Goal: Find specific page/section: Find specific page/section

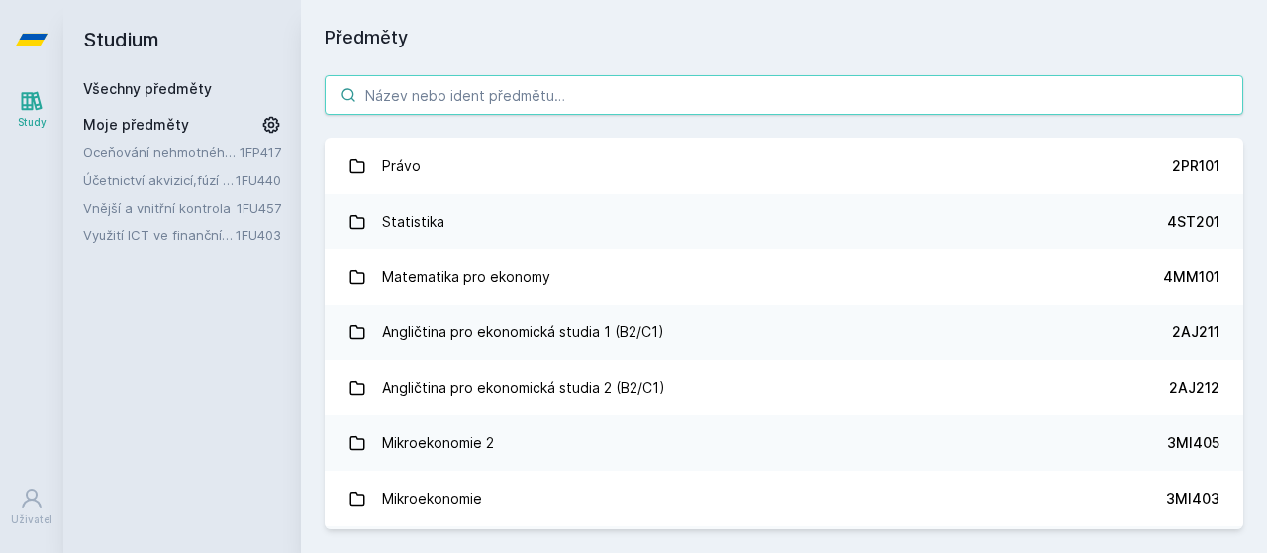
click at [453, 96] on body "Study Uživatel Studium Všechny předměty Moje předměty Oceňování nehmotného maje…" at bounding box center [633, 276] width 1267 height 553
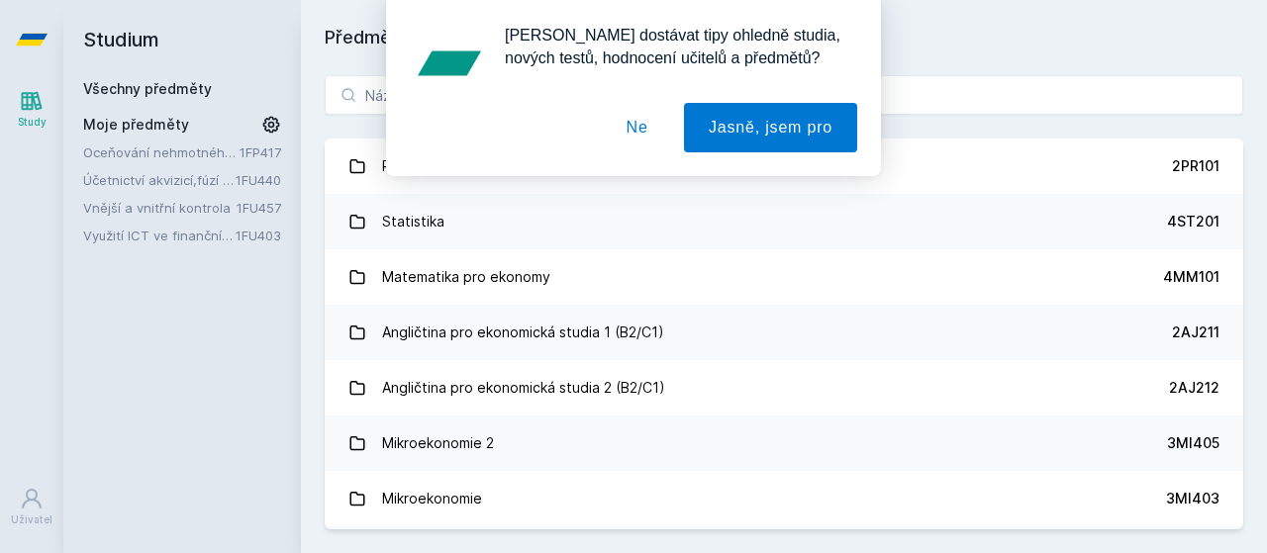
click at [655, 130] on button "Ne" at bounding box center [637, 127] width 71 height 49
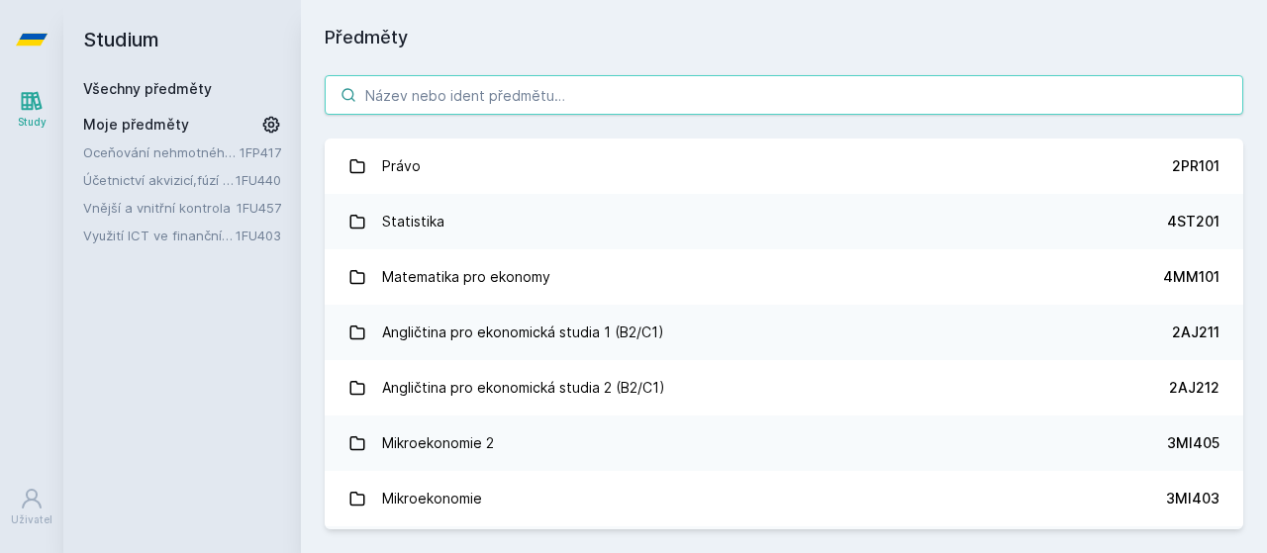
click at [564, 106] on input "search" at bounding box center [784, 95] width 919 height 40
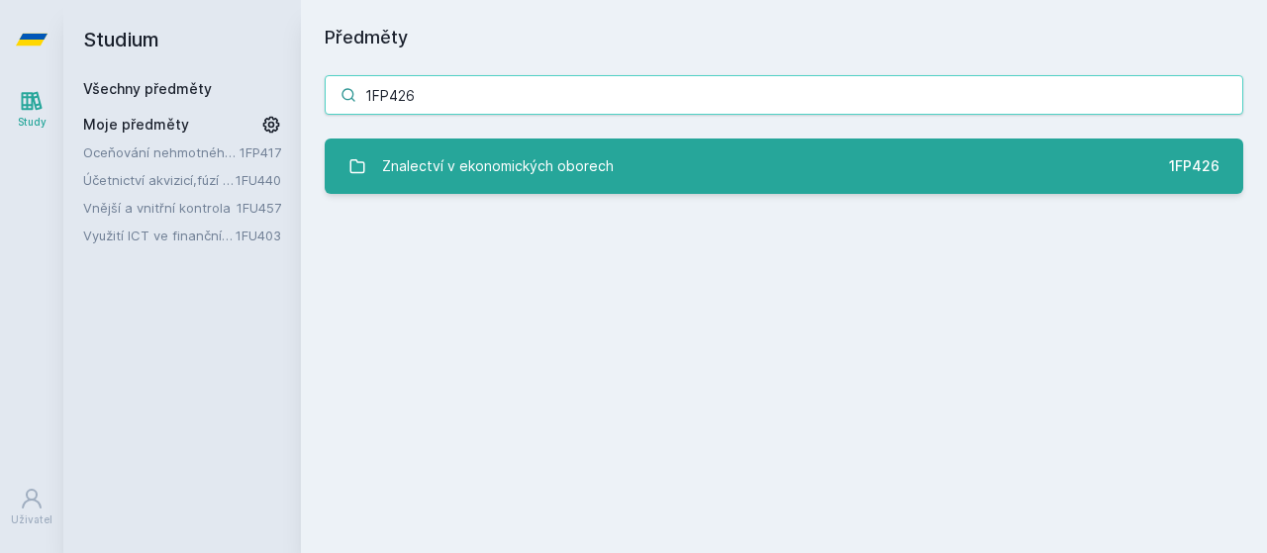
type input "1FP426"
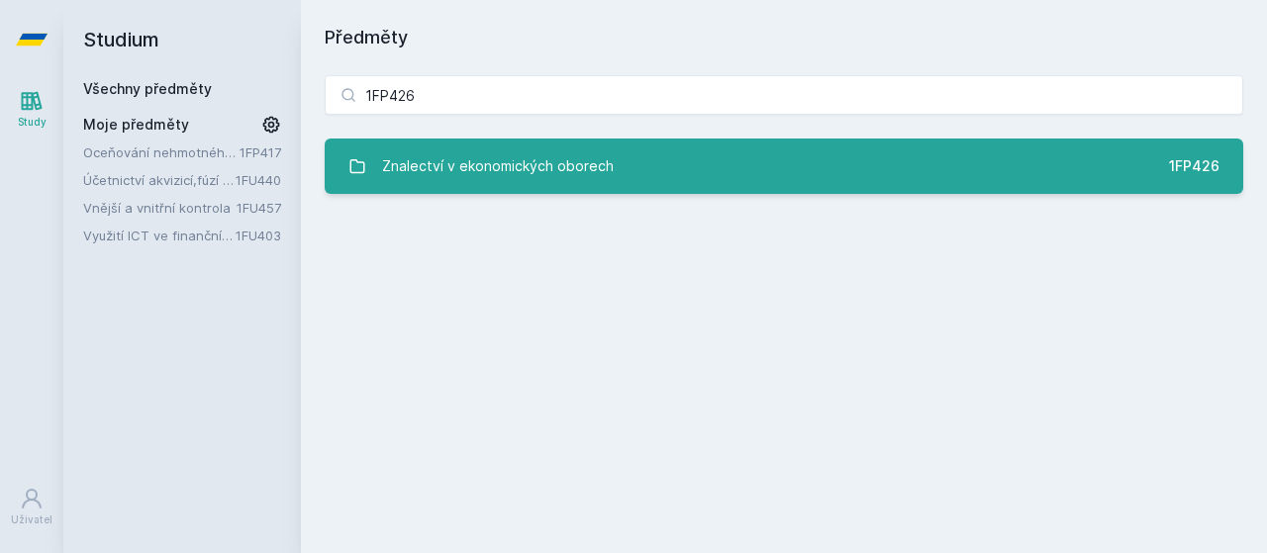
click at [584, 165] on div "Znalectví v ekonomických oborech" at bounding box center [498, 167] width 232 height 40
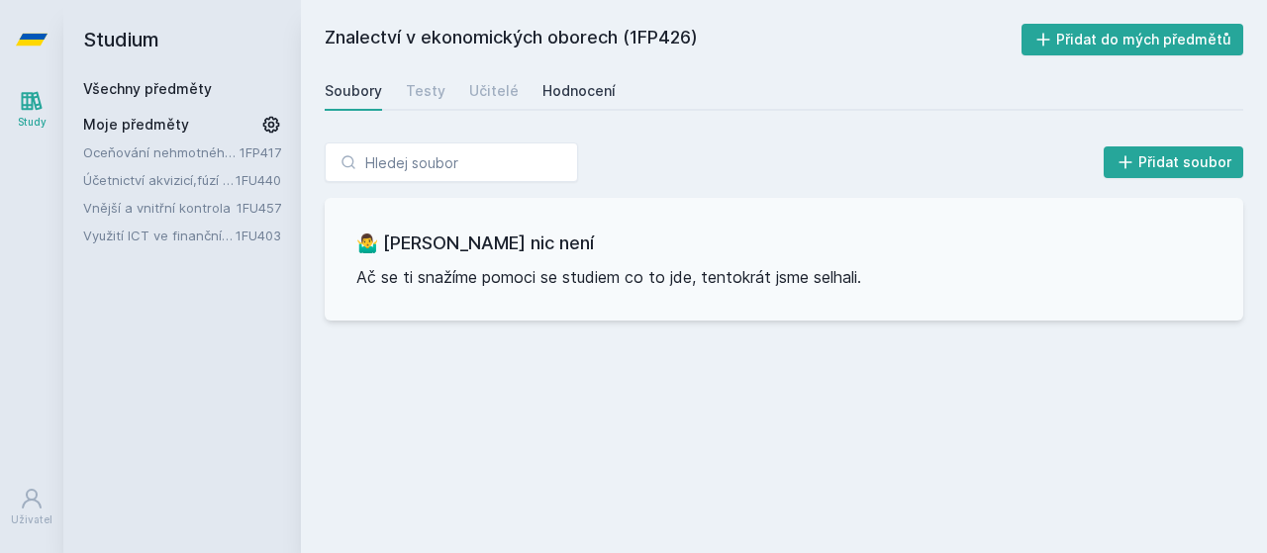
click at [571, 88] on div "Hodnocení" at bounding box center [578, 91] width 73 height 20
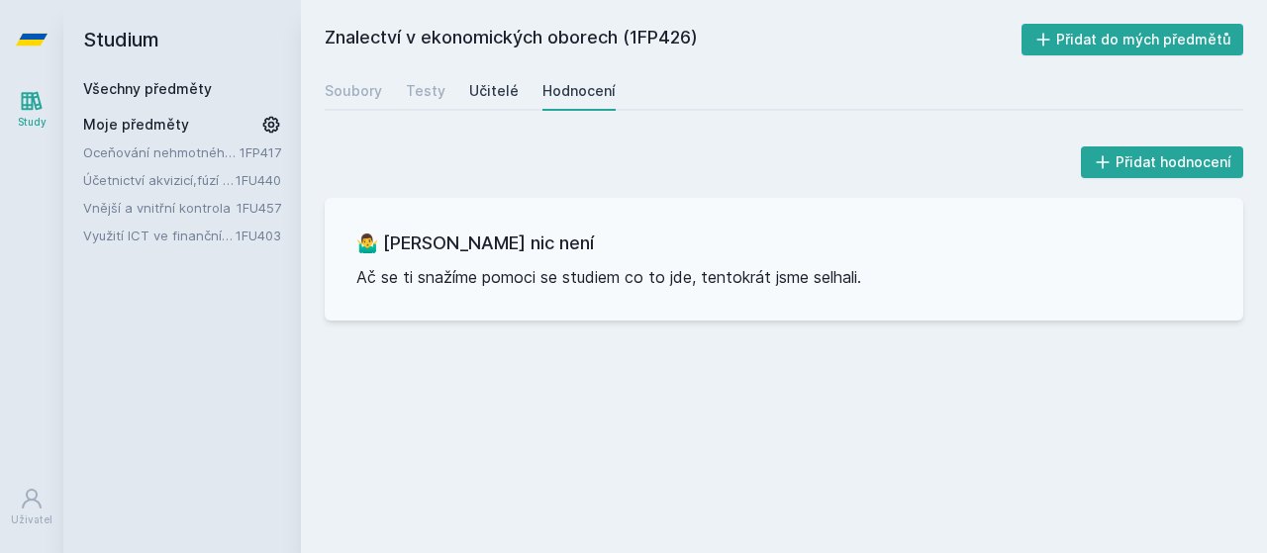
click at [504, 83] on div "Učitelé" at bounding box center [493, 91] width 49 height 20
click at [440, 83] on div "Testy" at bounding box center [426, 91] width 40 height 20
